Goal: Entertainment & Leisure: Consume media (video, audio)

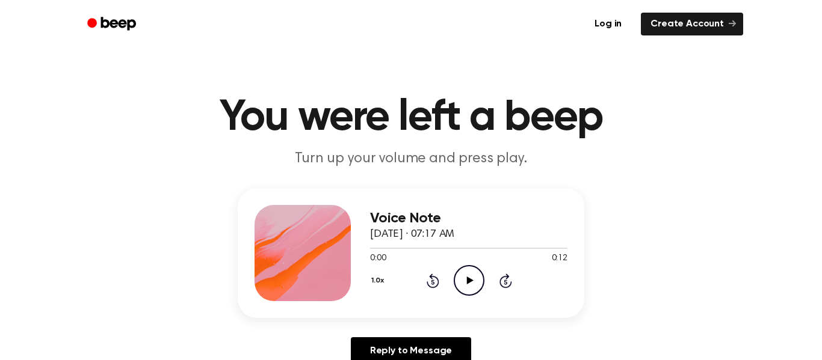
click at [479, 283] on icon "Play Audio" at bounding box center [469, 280] width 31 height 31
click at [470, 284] on icon "Play Audio" at bounding box center [469, 280] width 31 height 31
click at [472, 276] on icon "Play Audio" at bounding box center [469, 280] width 31 height 31
click at [467, 283] on icon at bounding box center [469, 281] width 7 height 8
click at [456, 267] on icon "Play Audio" at bounding box center [469, 280] width 31 height 31
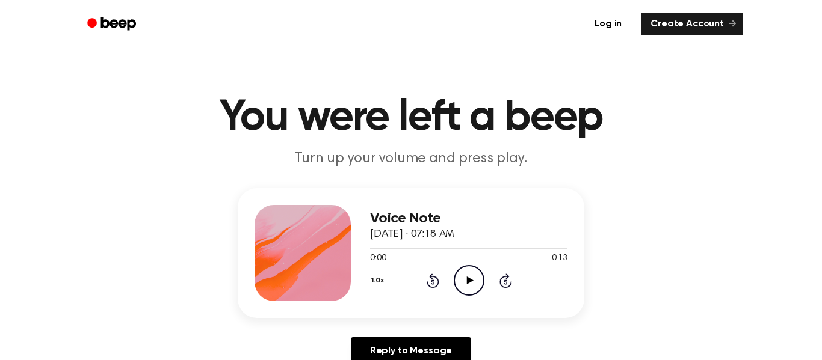
click at [481, 285] on icon "Play Audio" at bounding box center [469, 280] width 31 height 31
click at [472, 282] on icon "Pause Audio" at bounding box center [469, 280] width 31 height 31
click at [472, 282] on icon "Play Audio" at bounding box center [469, 280] width 31 height 31
click at [434, 279] on icon "Rewind 5 seconds" at bounding box center [432, 281] width 13 height 16
click at [500, 279] on icon at bounding box center [505, 281] width 13 height 14
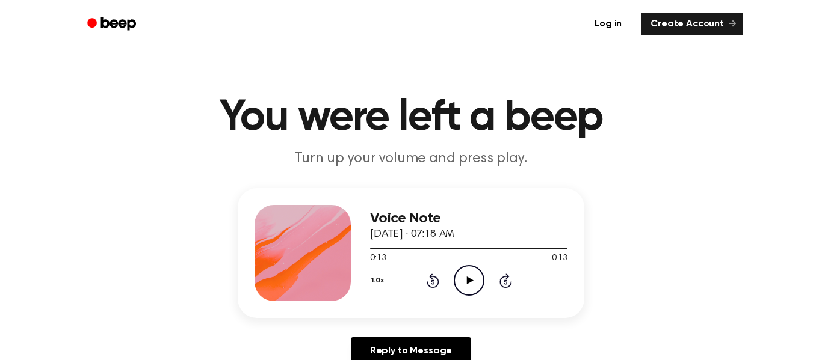
click at [470, 277] on icon "Play Audio" at bounding box center [469, 280] width 31 height 31
click at [458, 281] on icon "Play Audio" at bounding box center [469, 280] width 31 height 31
click at [467, 281] on icon at bounding box center [469, 281] width 7 height 8
click at [456, 277] on icon "Play Audio" at bounding box center [469, 280] width 31 height 31
click at [464, 269] on icon "Play Audio" at bounding box center [469, 280] width 31 height 31
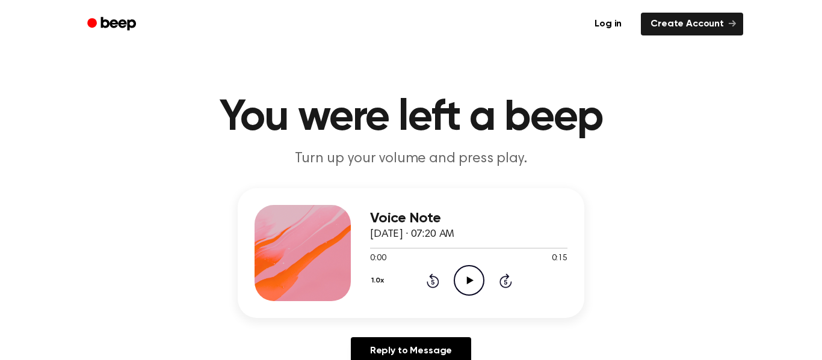
click at [466, 281] on icon at bounding box center [469, 281] width 7 height 8
click at [477, 278] on icon "Play Audio" at bounding box center [469, 280] width 31 height 31
click at [466, 269] on icon "Play Audio" at bounding box center [469, 280] width 31 height 31
click at [460, 271] on icon "Play Audio" at bounding box center [469, 280] width 31 height 31
click at [448, 283] on div "1.0x Rewind 5 seconds Play Audio Skip 5 seconds" at bounding box center [468, 280] width 197 height 31
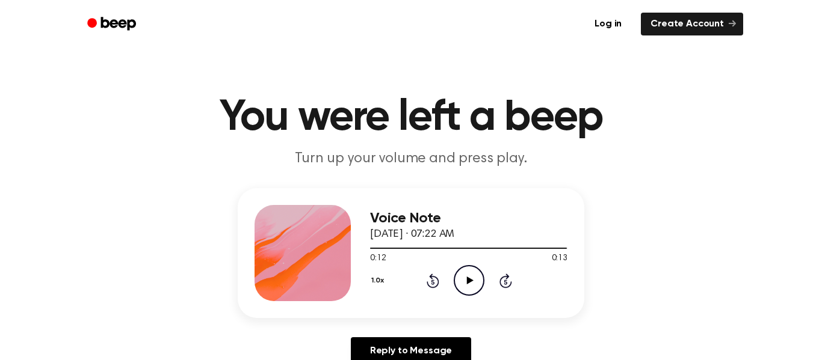
click at [459, 286] on icon "Play Audio" at bounding box center [469, 280] width 31 height 31
click at [467, 289] on icon "Play Audio" at bounding box center [469, 280] width 31 height 31
click at [479, 269] on icon "Play Audio" at bounding box center [469, 280] width 31 height 31
click at [464, 274] on icon "Play Audio" at bounding box center [469, 280] width 31 height 31
